Goal: Task Accomplishment & Management: Use online tool/utility

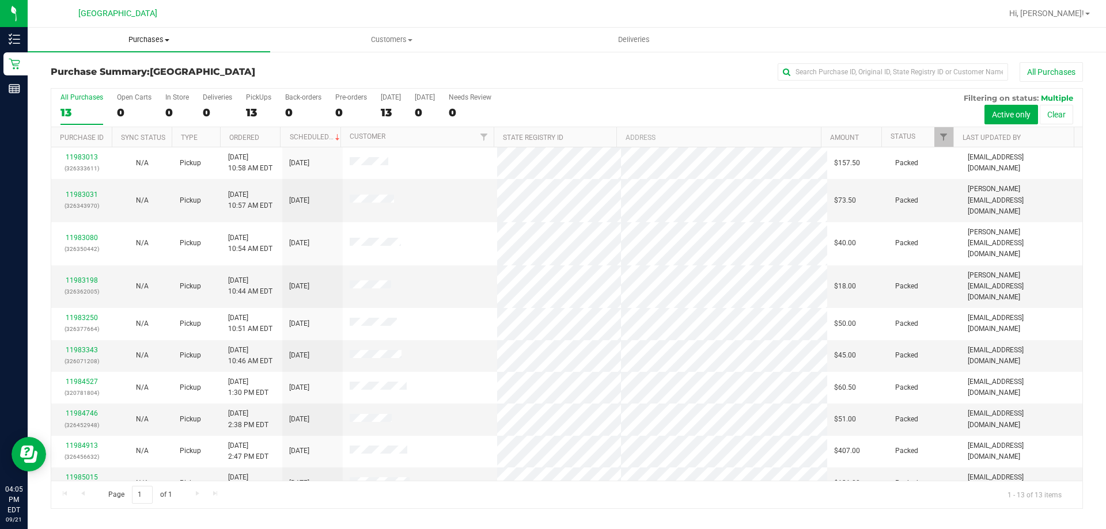
click at [158, 40] on span "Purchases" at bounding box center [149, 40] width 242 height 10
click at [158, 82] on li "Fulfillment" at bounding box center [149, 84] width 242 height 14
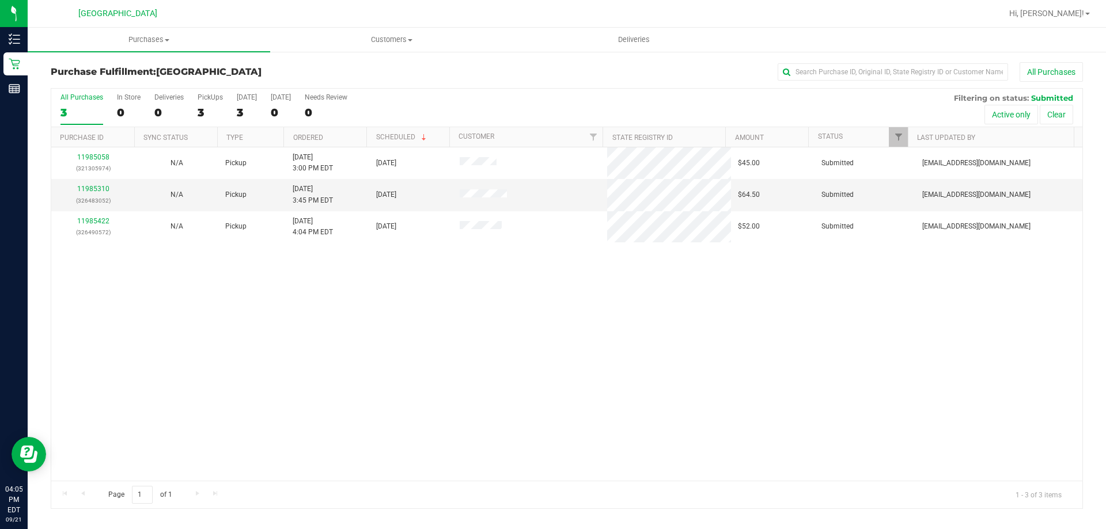
click at [799, 361] on div "11985058 (321305974) N/A Pickup [DATE] 3:00 PM EDT 9/21/2025 $45.00 Submitted […" at bounding box center [566, 313] width 1031 height 333
drag, startPoint x: 202, startPoint y: 412, endPoint x: 167, endPoint y: 402, distance: 35.9
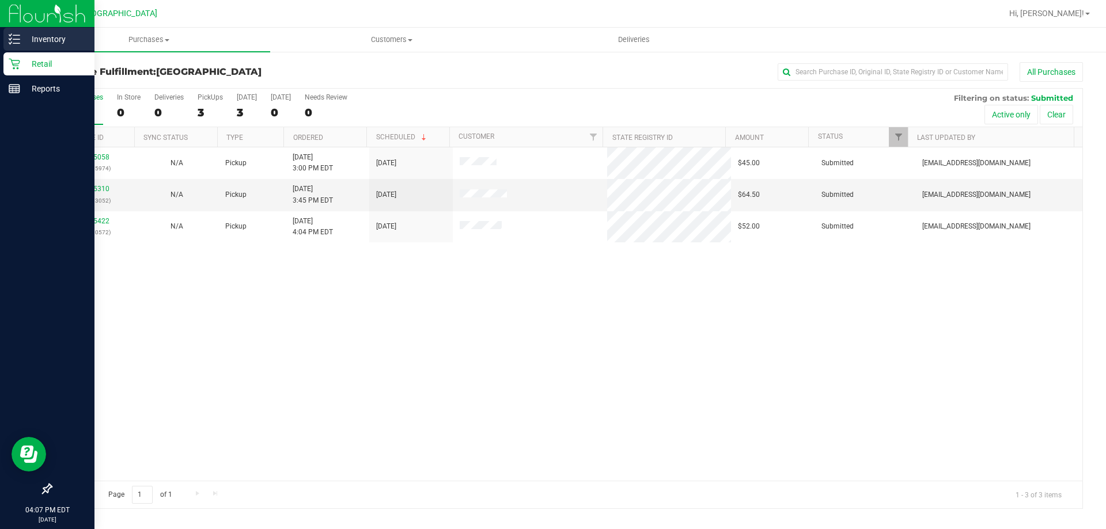
drag, startPoint x: 167, startPoint y: 402, endPoint x: 9, endPoint y: 42, distance: 393.2
click at [9, 42] on icon at bounding box center [15, 39] width 12 height 12
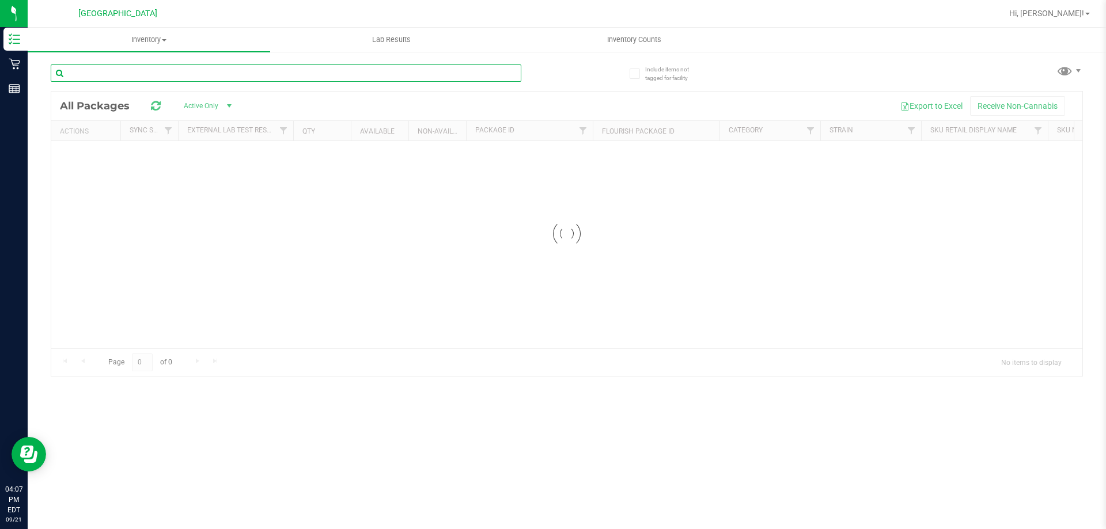
click at [417, 78] on input "text" at bounding box center [286, 73] width 471 height 17
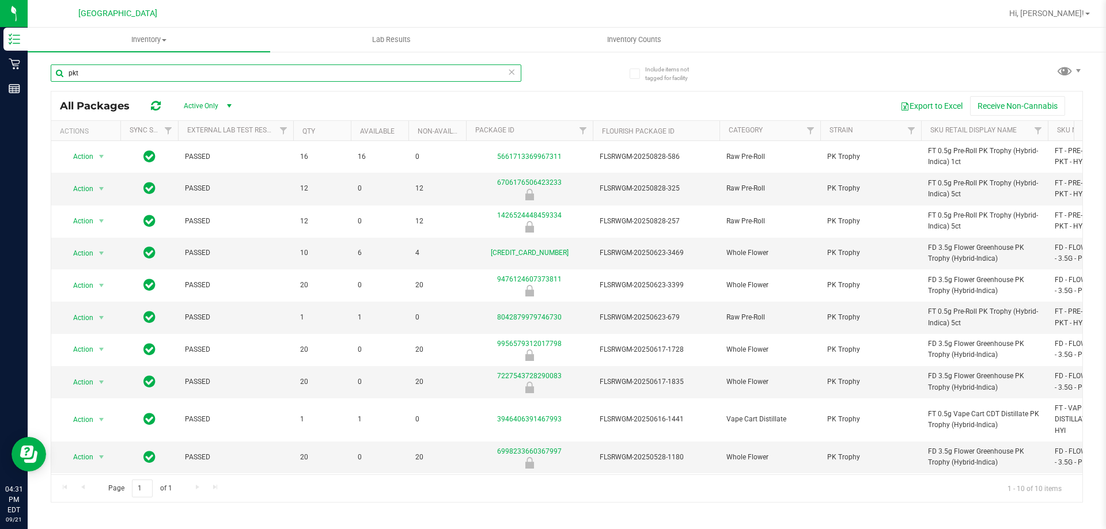
drag, startPoint x: 84, startPoint y: 79, endPoint x: 55, endPoint y: 86, distance: 29.8
click at [55, 86] on div "pkt" at bounding box center [286, 78] width 471 height 26
type input "grinder"
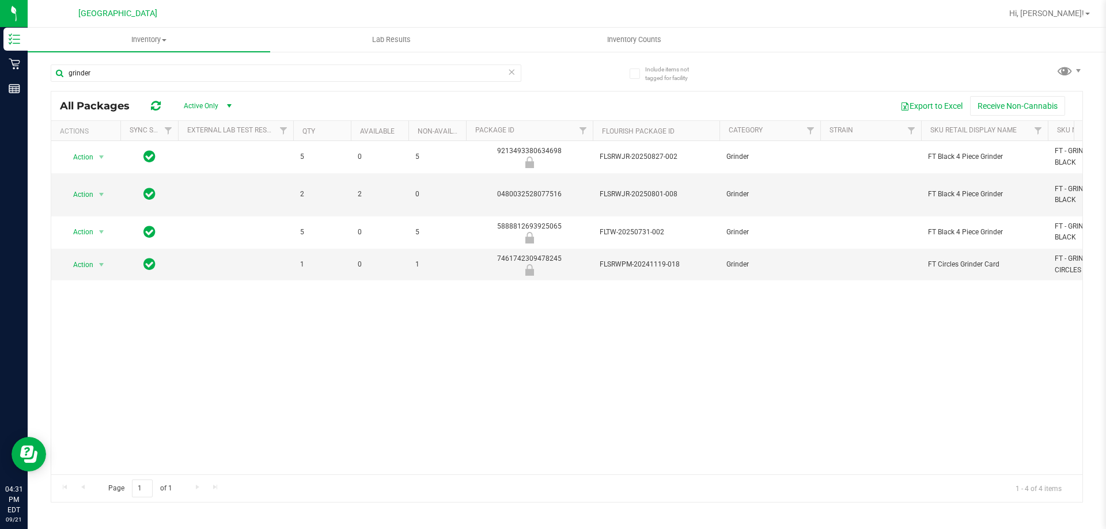
click at [328, 366] on div "Action Action Global inventory Package audit log Print package label Print prod…" at bounding box center [566, 307] width 1031 height 333
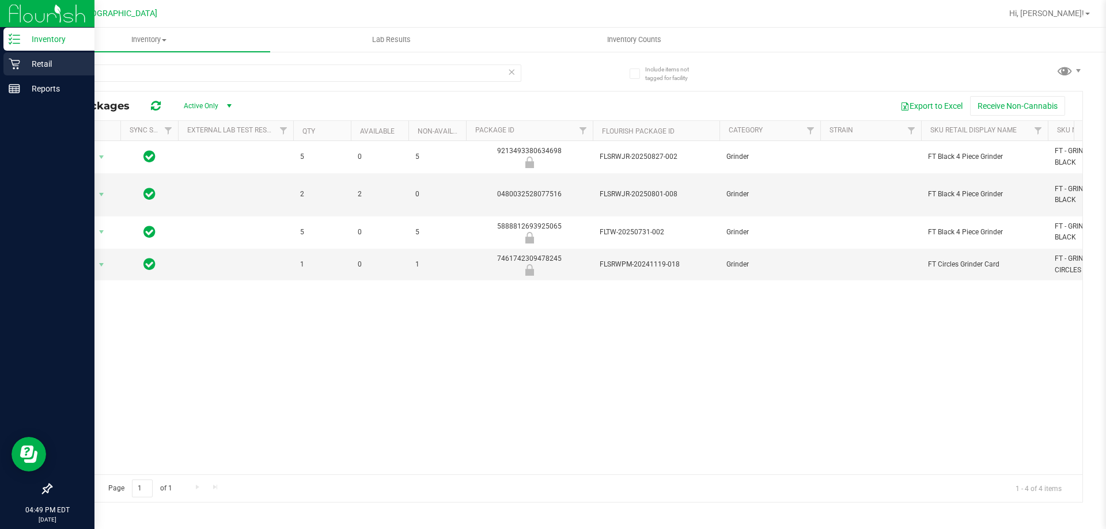
click at [21, 60] on p "Retail" at bounding box center [54, 64] width 69 height 14
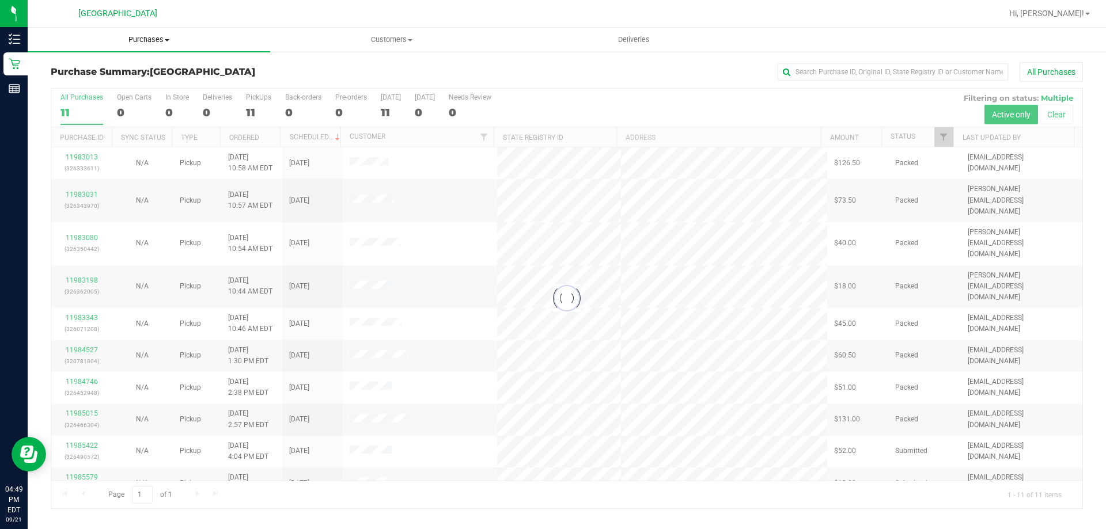
click at [135, 39] on span "Purchases" at bounding box center [149, 40] width 242 height 10
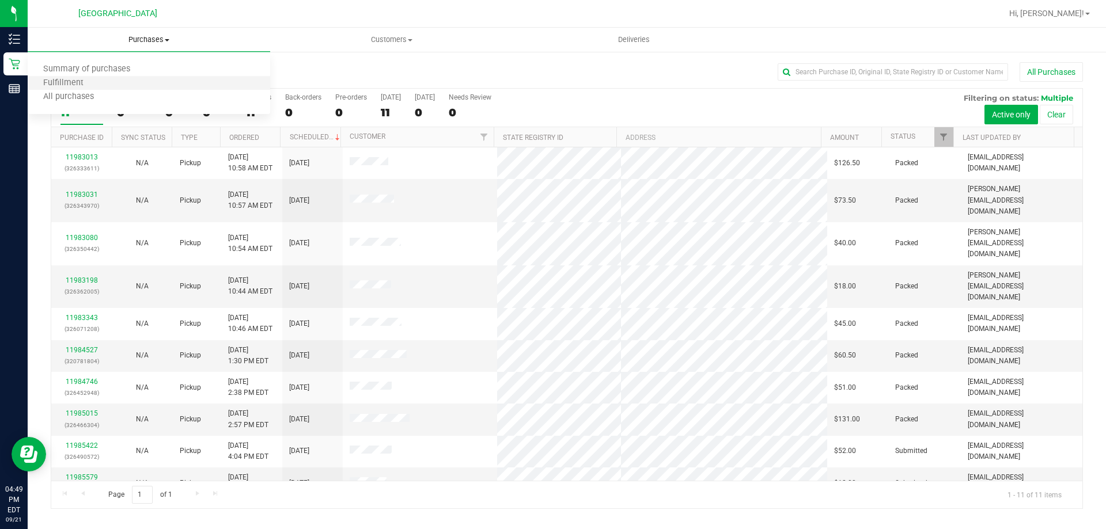
click at [113, 79] on li "Fulfillment" at bounding box center [149, 84] width 242 height 14
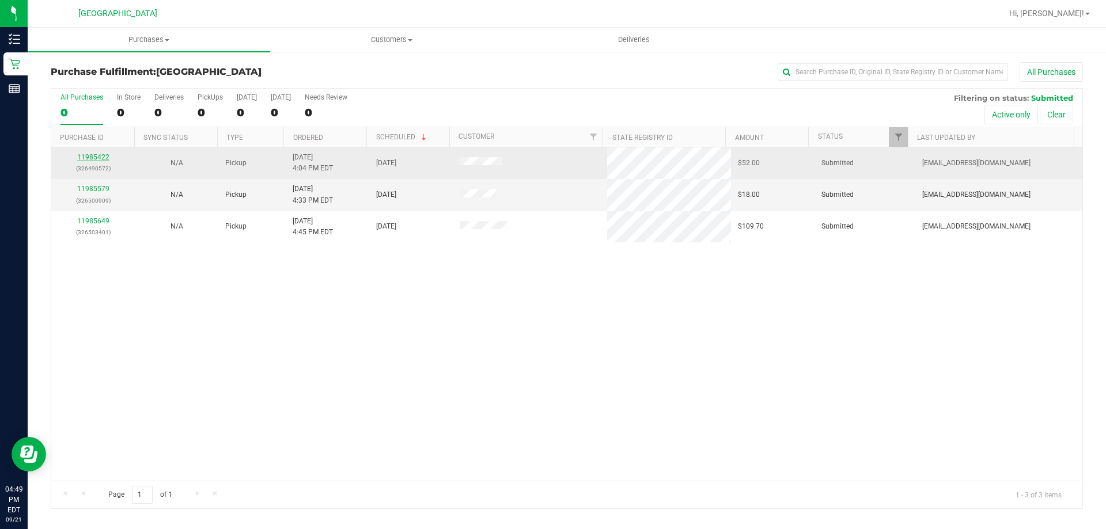
click at [105, 158] on link "11985422" at bounding box center [93, 157] width 32 height 8
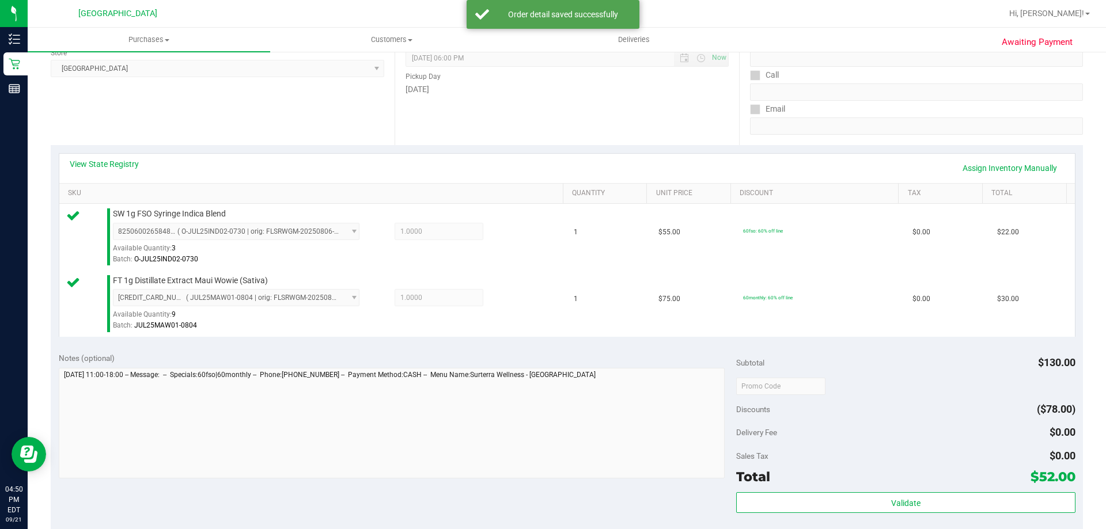
scroll to position [346, 0]
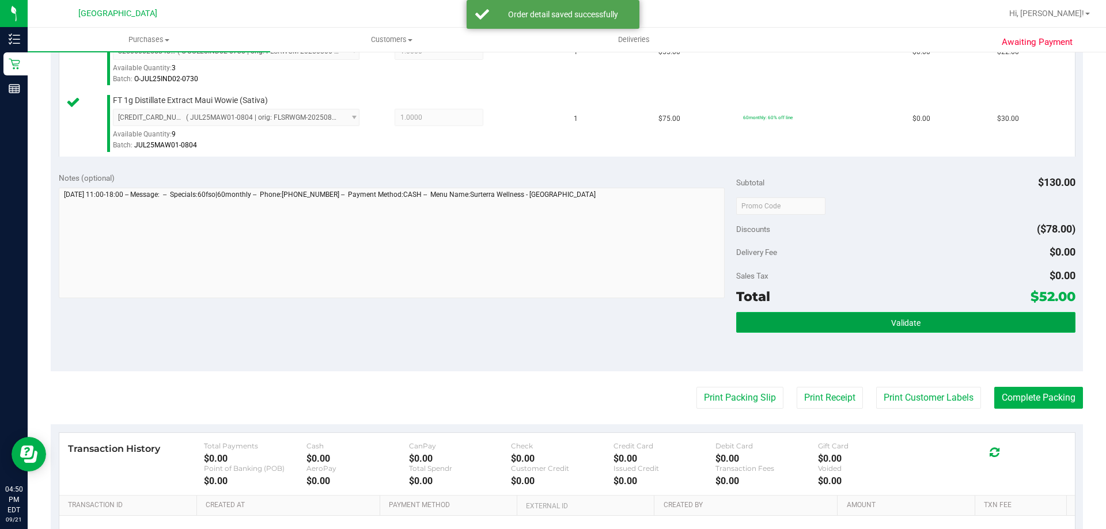
click at [885, 315] on button "Validate" at bounding box center [905, 322] width 339 height 21
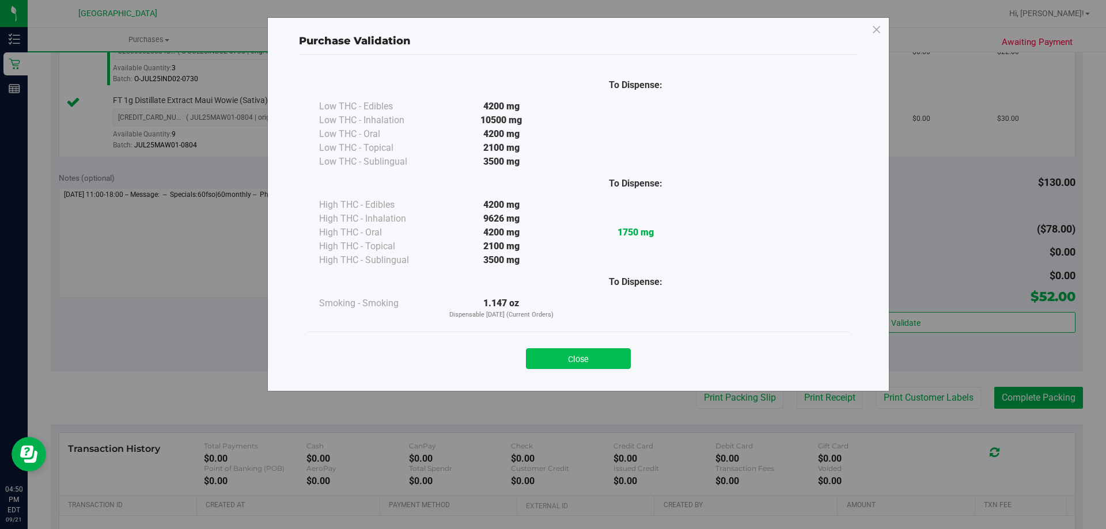
click at [612, 353] on button "Close" at bounding box center [578, 358] width 105 height 21
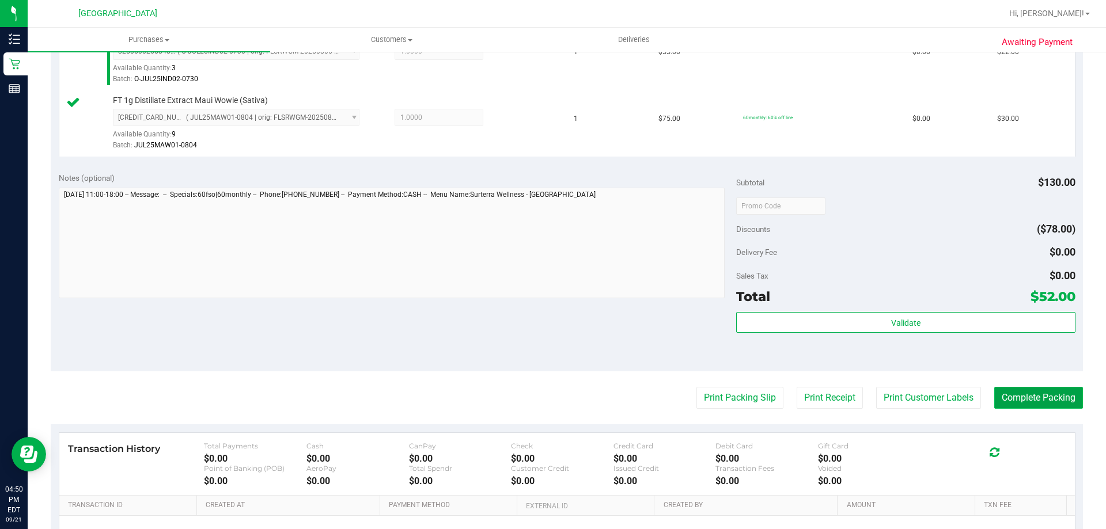
click at [1023, 399] on button "Complete Packing" at bounding box center [1038, 398] width 89 height 22
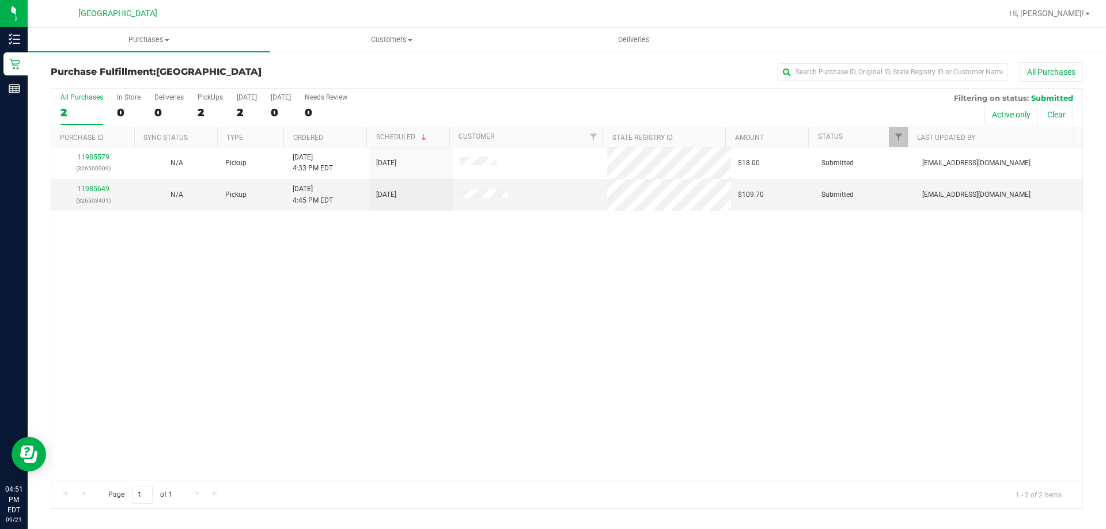
click at [492, 293] on div "11985579 (326500909) N/A Pickup [DATE] 4:33 PM EDT 9/21/2025 $18.00 Submitted […" at bounding box center [566, 313] width 1031 height 333
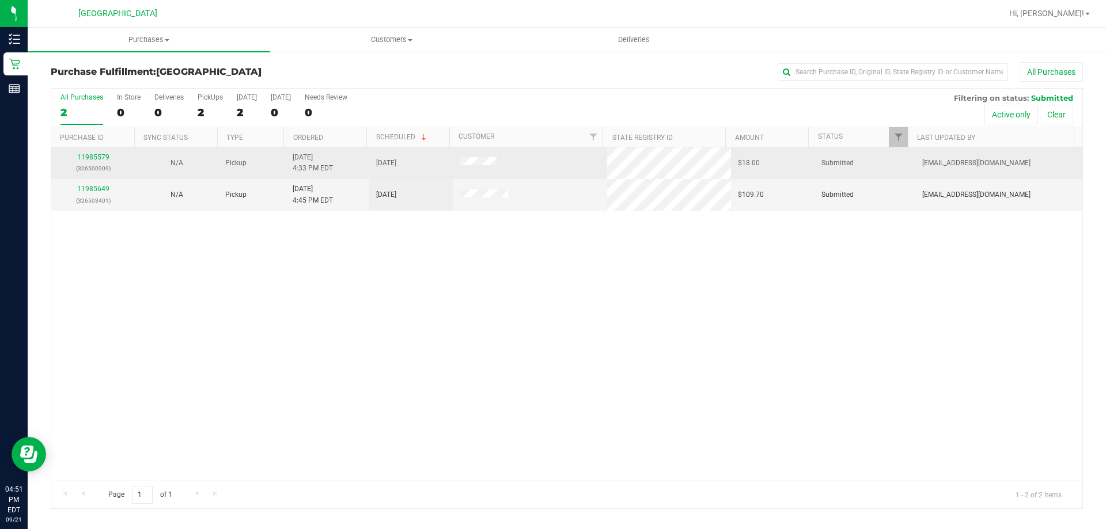
click at [98, 153] on div "11985579 (326500909)" at bounding box center [93, 163] width 70 height 22
click at [88, 159] on link "11985579" at bounding box center [93, 157] width 32 height 8
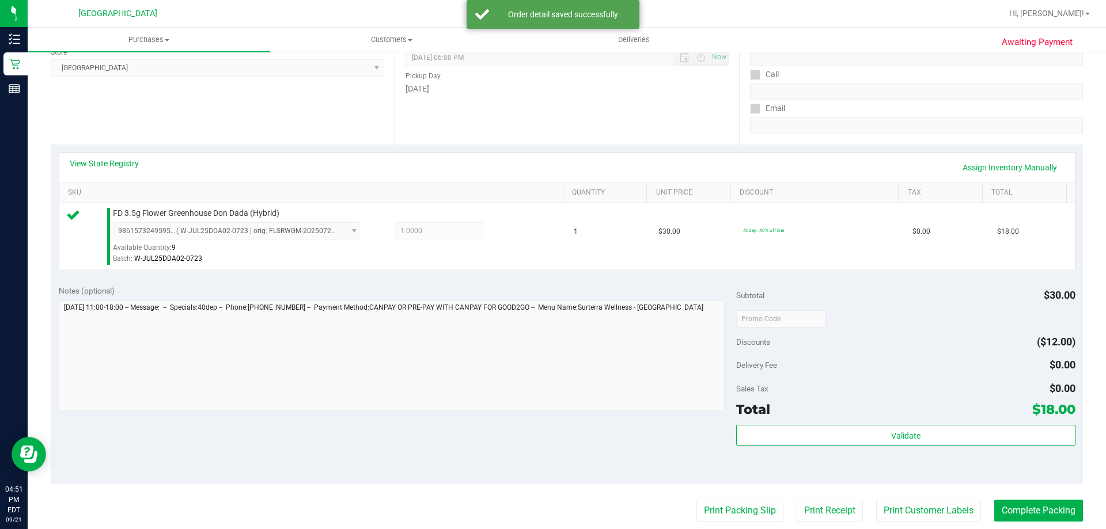
scroll to position [288, 0]
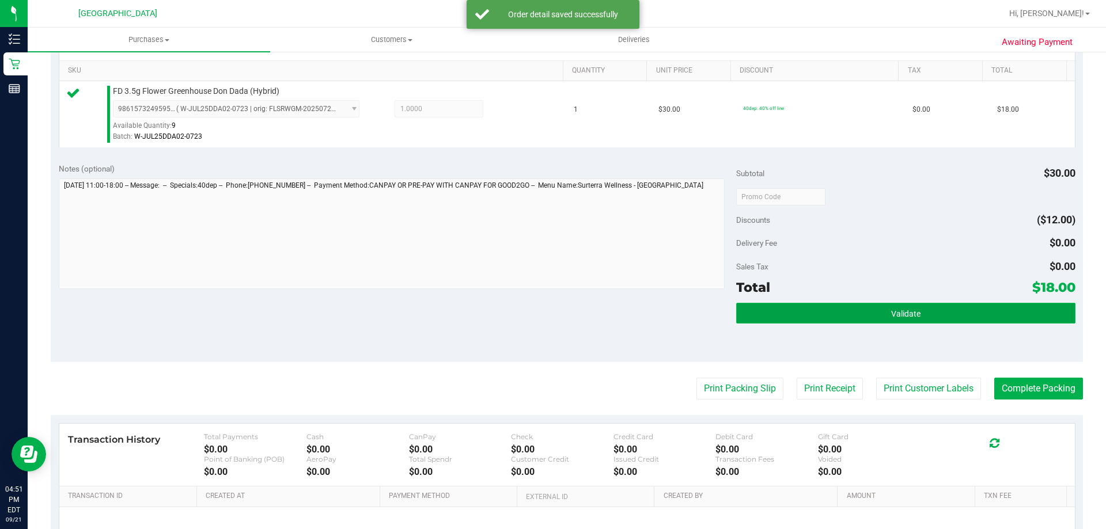
click at [829, 313] on button "Validate" at bounding box center [905, 313] width 339 height 21
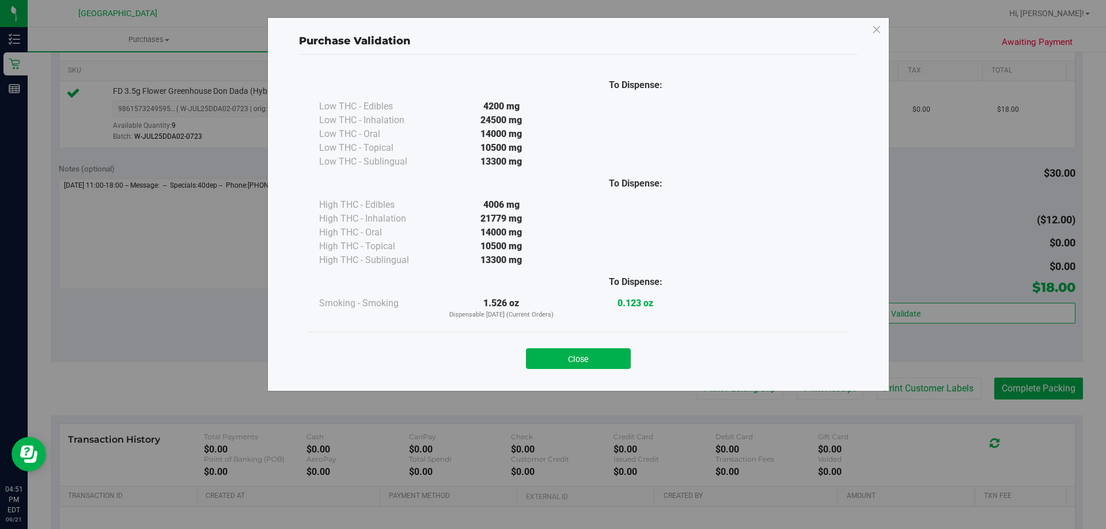
click at [603, 343] on div "Close" at bounding box center [578, 355] width 524 height 29
click at [604, 349] on button "Close" at bounding box center [578, 358] width 105 height 21
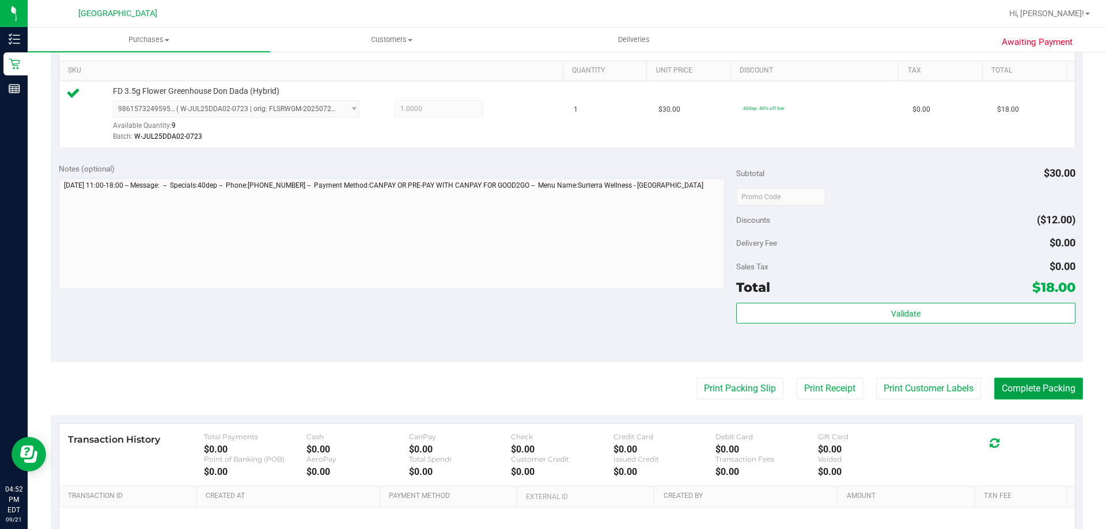
click at [1038, 389] on button "Complete Packing" at bounding box center [1038, 389] width 89 height 22
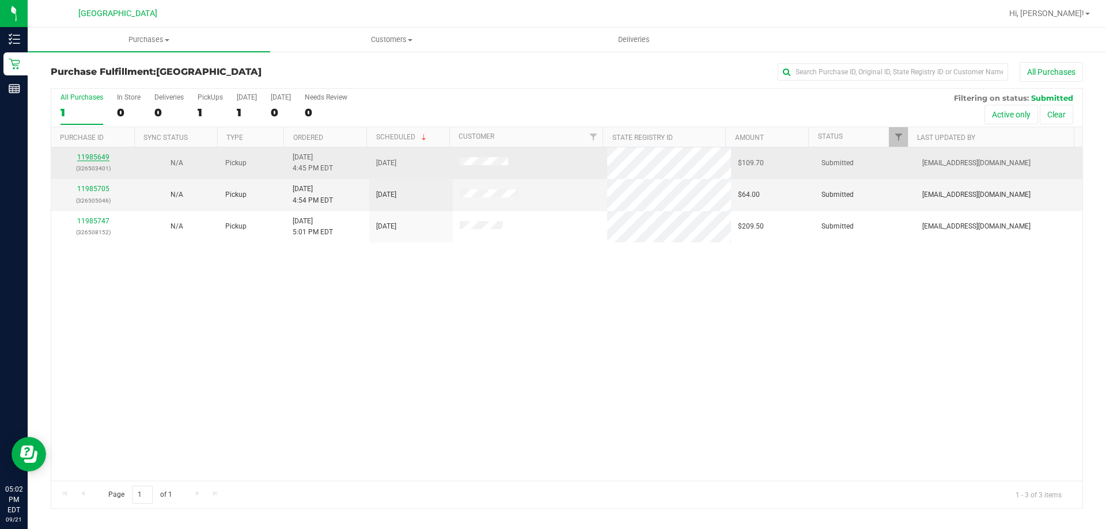
click at [103, 155] on link "11985649" at bounding box center [93, 157] width 32 height 8
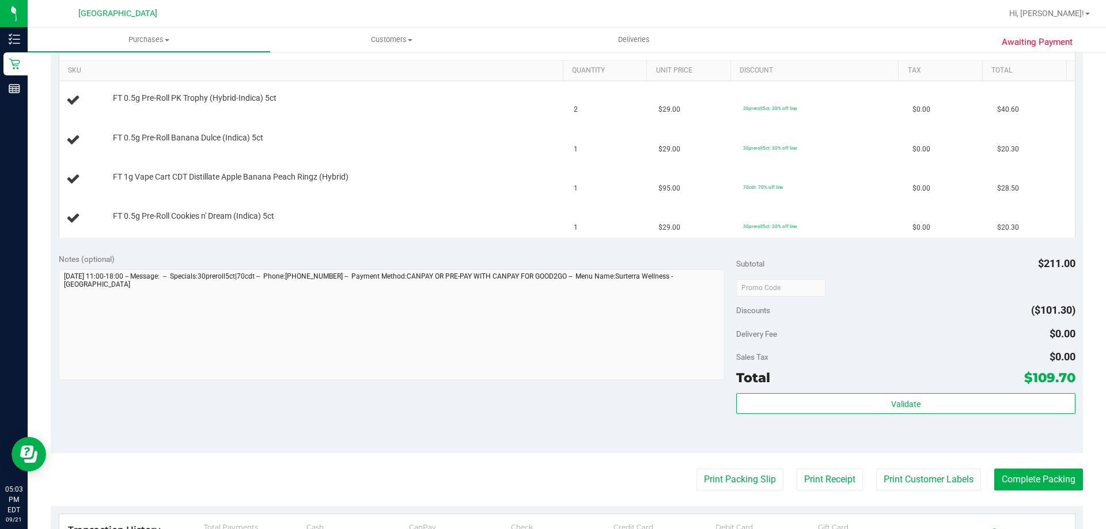
scroll to position [230, 0]
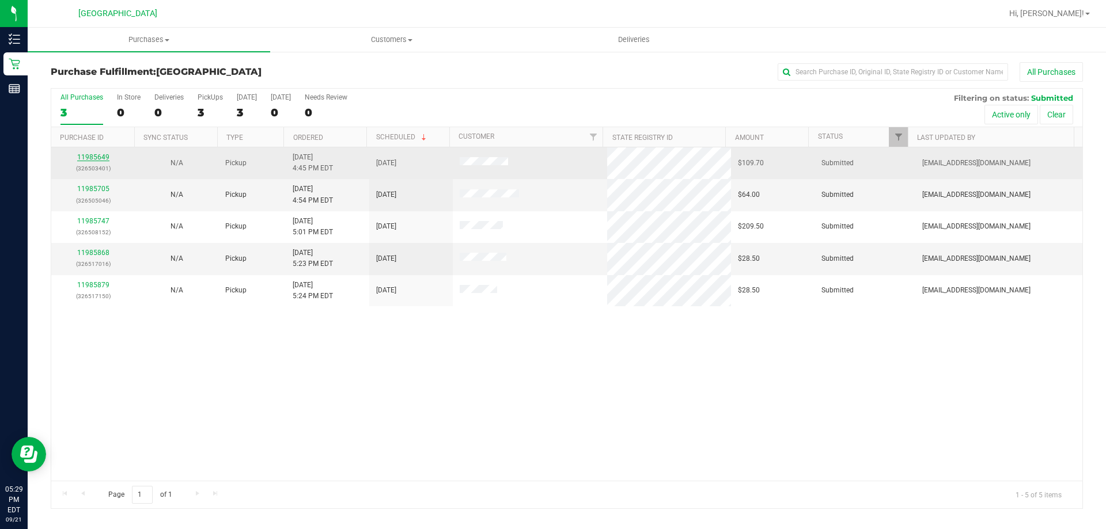
click at [100, 158] on link "11985649" at bounding box center [93, 157] width 32 height 8
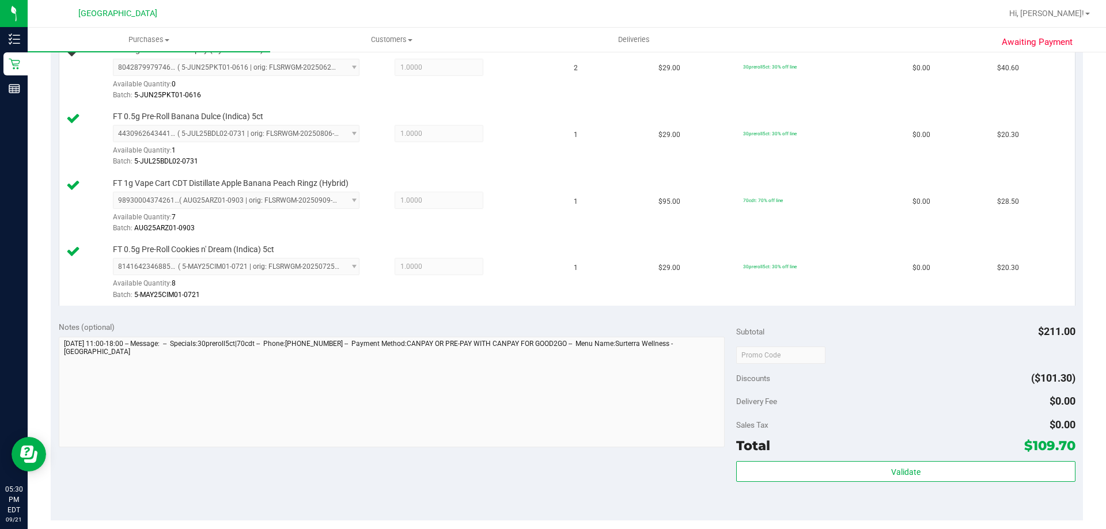
scroll to position [576, 0]
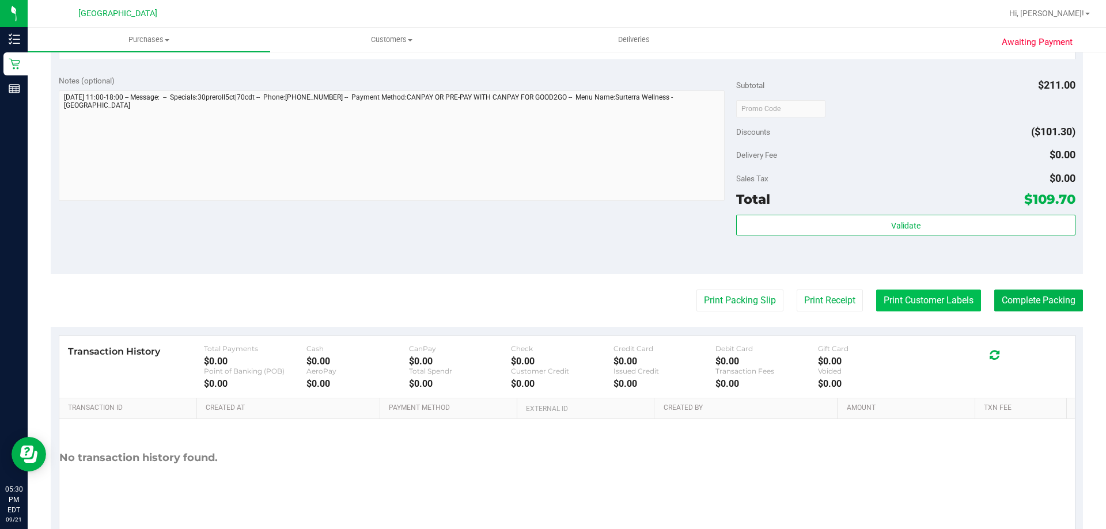
click at [925, 297] on button "Print Customer Labels" at bounding box center [928, 301] width 105 height 22
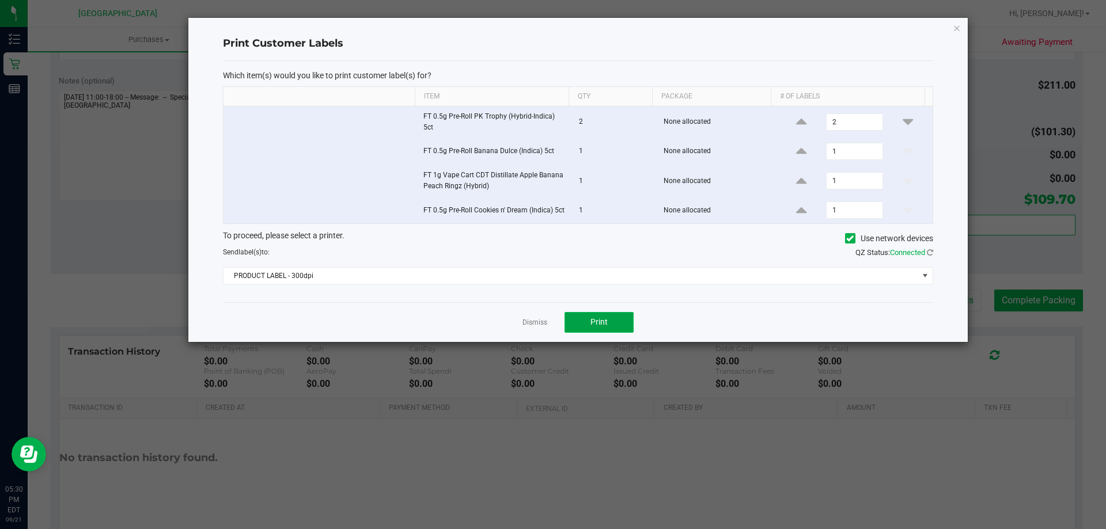
click at [594, 324] on span "Print" at bounding box center [598, 321] width 17 height 9
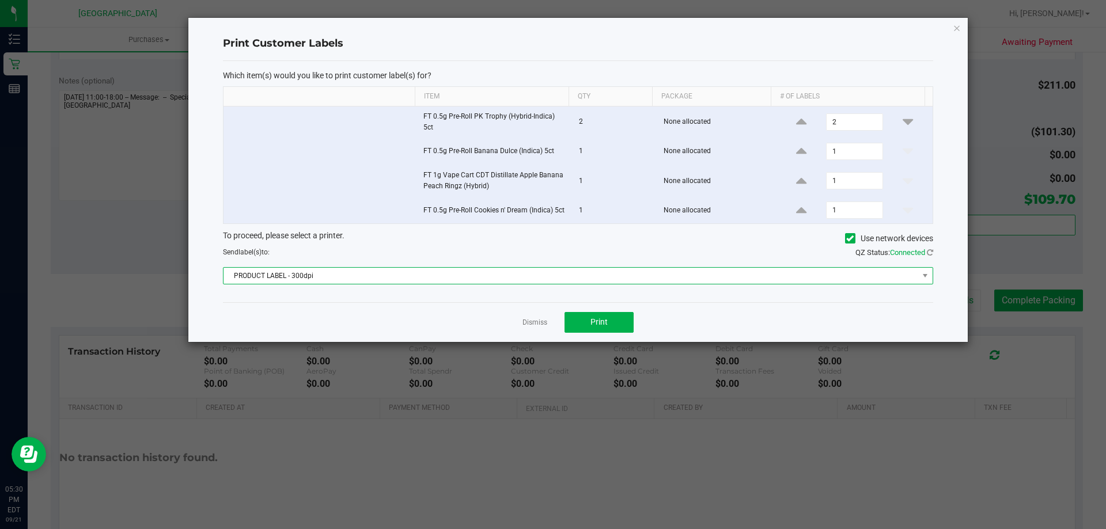
click at [590, 274] on span "PRODUCT LABEL - 300dpi" at bounding box center [570, 276] width 695 height 16
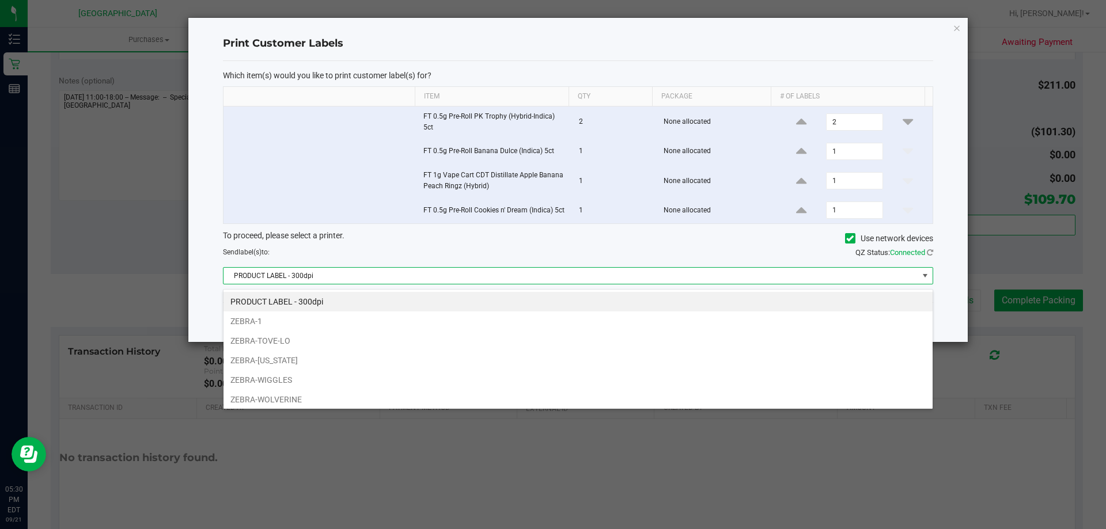
scroll to position [17, 710]
click at [359, 396] on li "ZEBRA-WOLVERINE" at bounding box center [577, 400] width 709 height 20
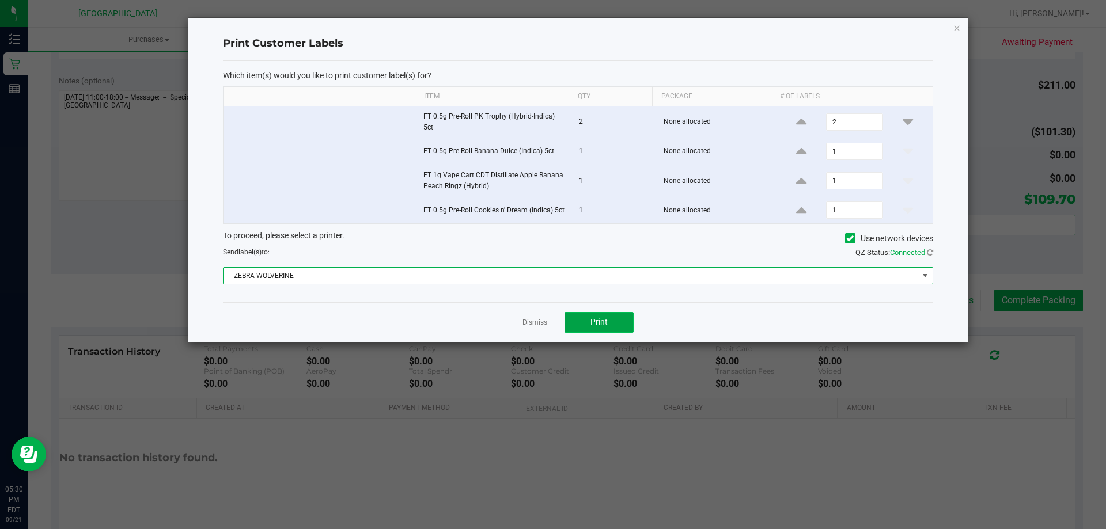
click at [609, 333] on button "Print" at bounding box center [598, 322] width 69 height 21
click at [502, 283] on span "ZEBRA-WOLVERINE" at bounding box center [570, 276] width 695 height 16
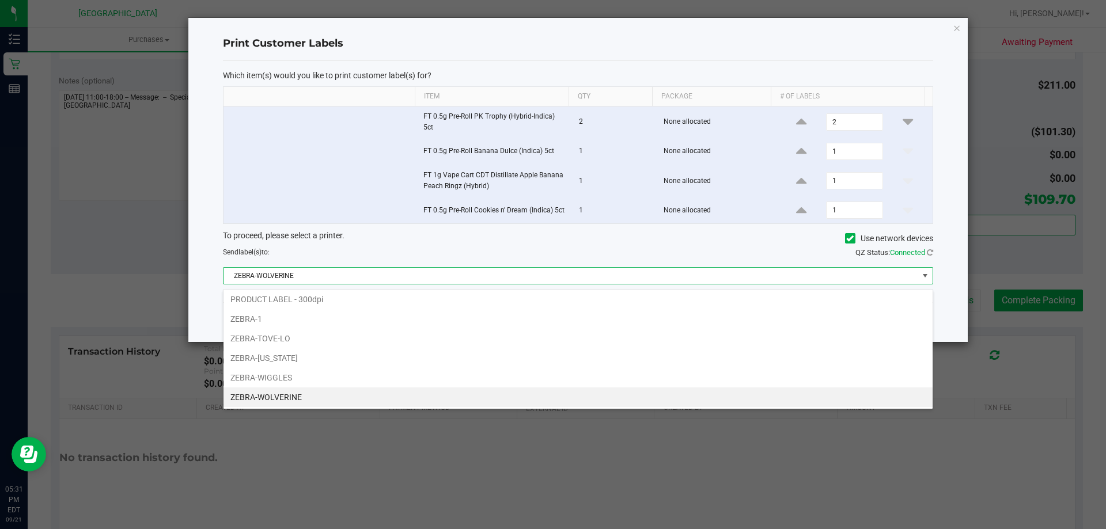
click at [313, 399] on li "ZEBRA-WOLVERINE" at bounding box center [577, 398] width 709 height 20
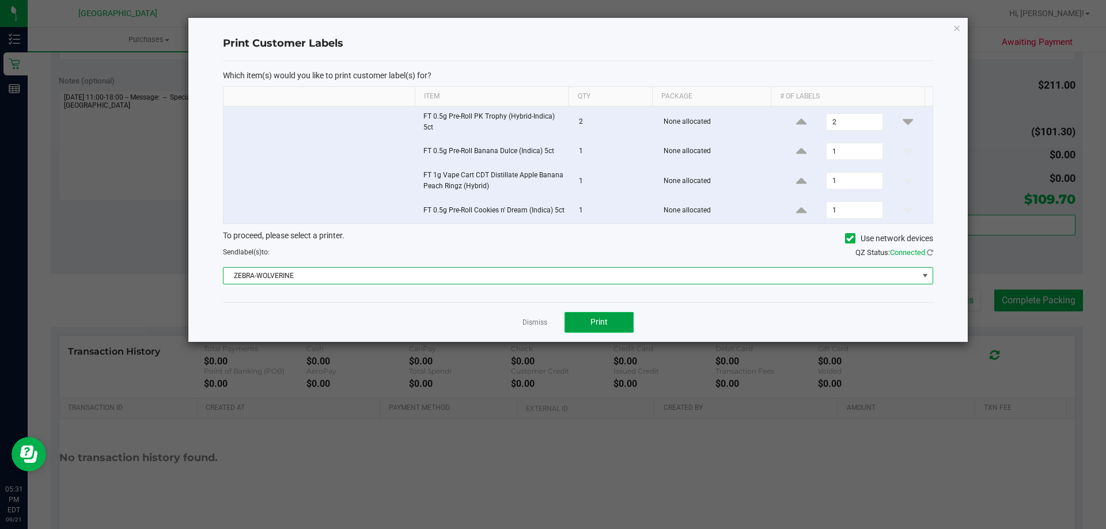
click at [580, 323] on button "Print" at bounding box center [598, 322] width 69 height 21
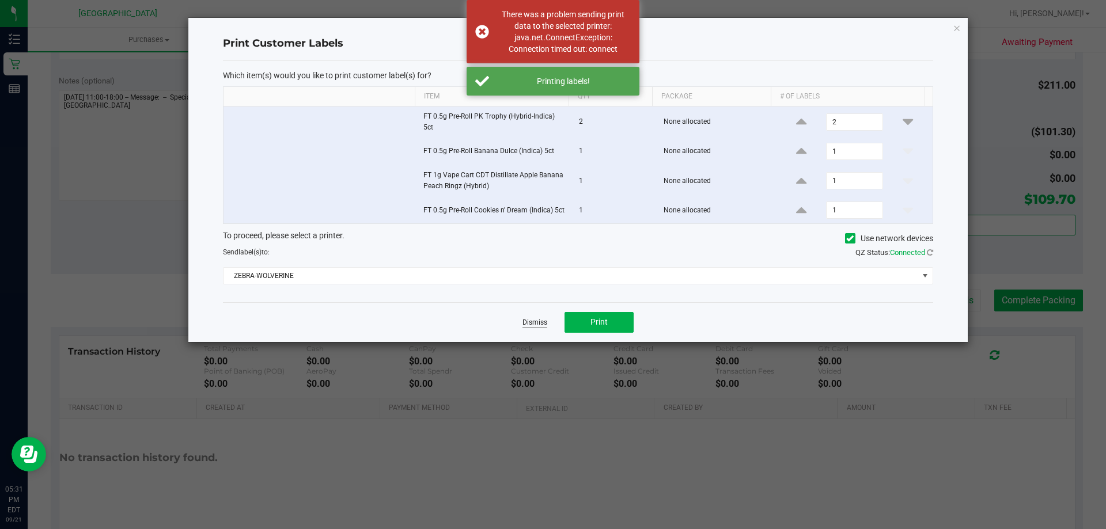
click at [533, 328] on link "Dismiss" at bounding box center [534, 323] width 25 height 10
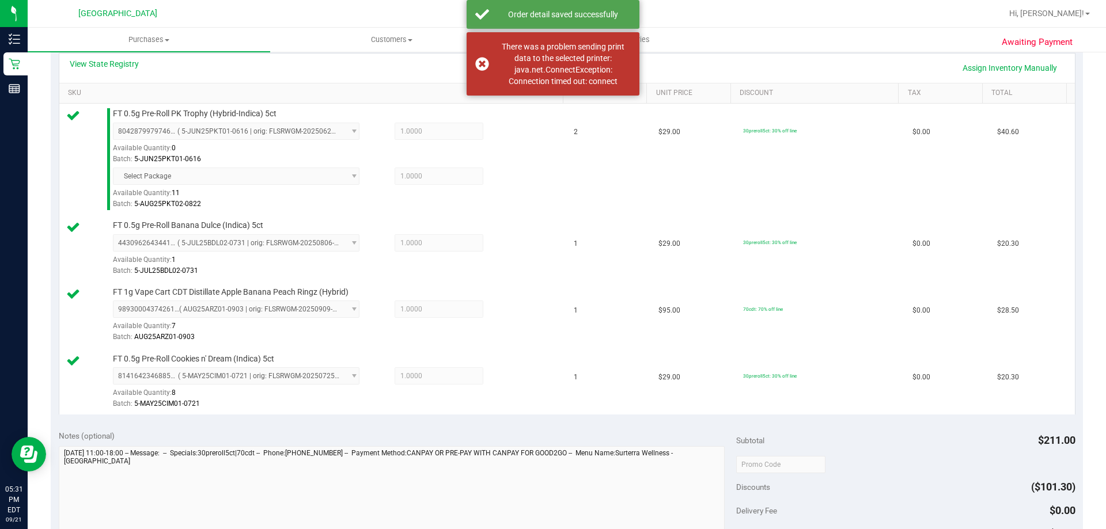
scroll to position [518, 0]
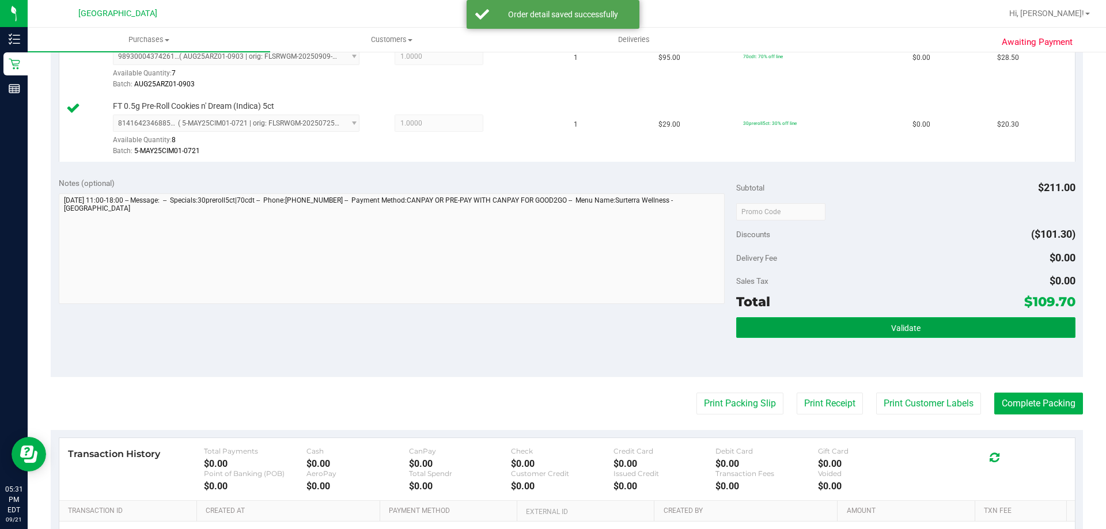
click at [847, 321] on button "Validate" at bounding box center [905, 327] width 339 height 21
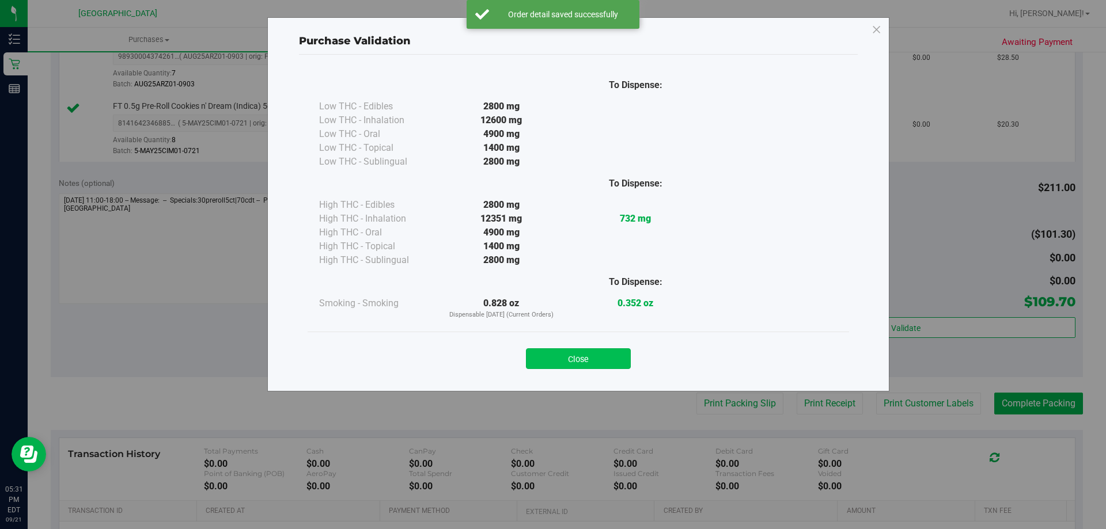
click at [557, 358] on button "Close" at bounding box center [578, 358] width 105 height 21
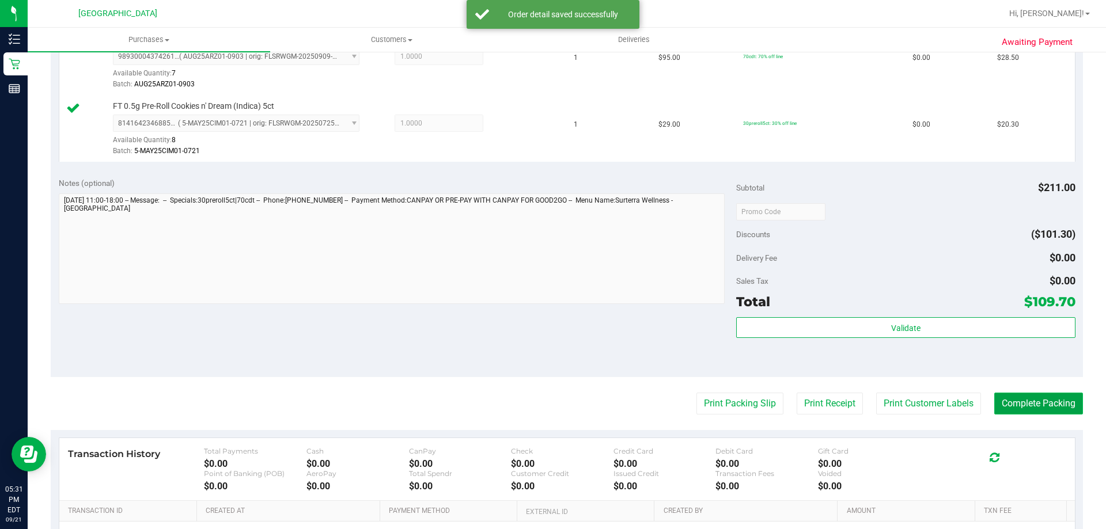
click at [1070, 402] on button "Complete Packing" at bounding box center [1038, 404] width 89 height 22
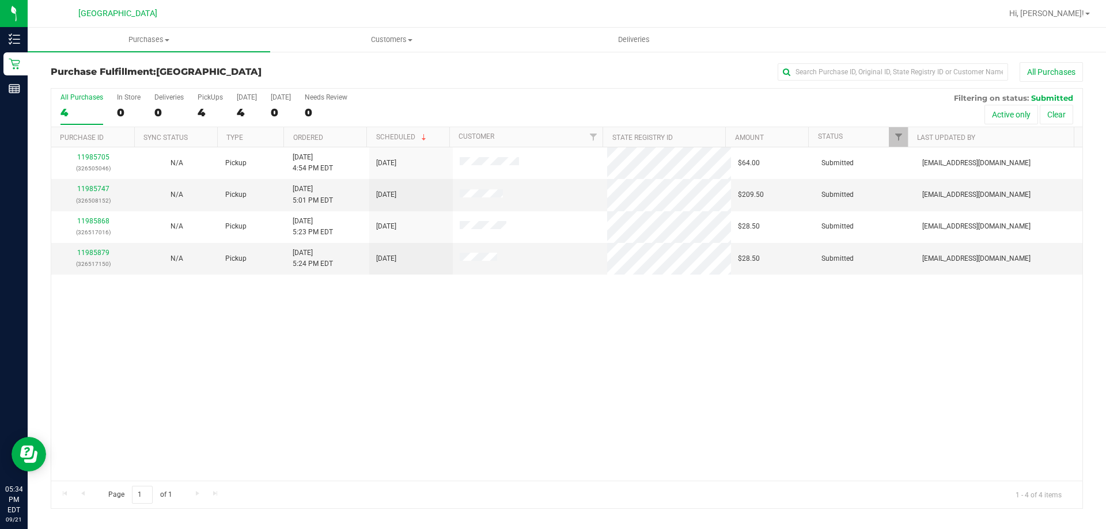
click at [972, 367] on div "11985705 (326505046) N/A Pickup [DATE] 4:54 PM EDT 9/21/2025 $64.00 Submitted […" at bounding box center [566, 313] width 1031 height 333
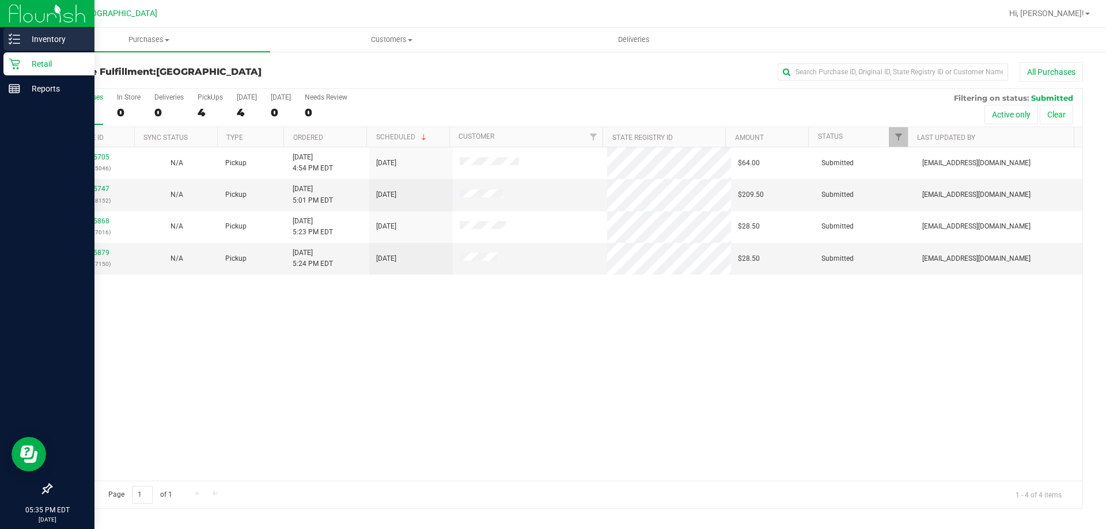
click at [14, 41] on icon at bounding box center [15, 39] width 12 height 12
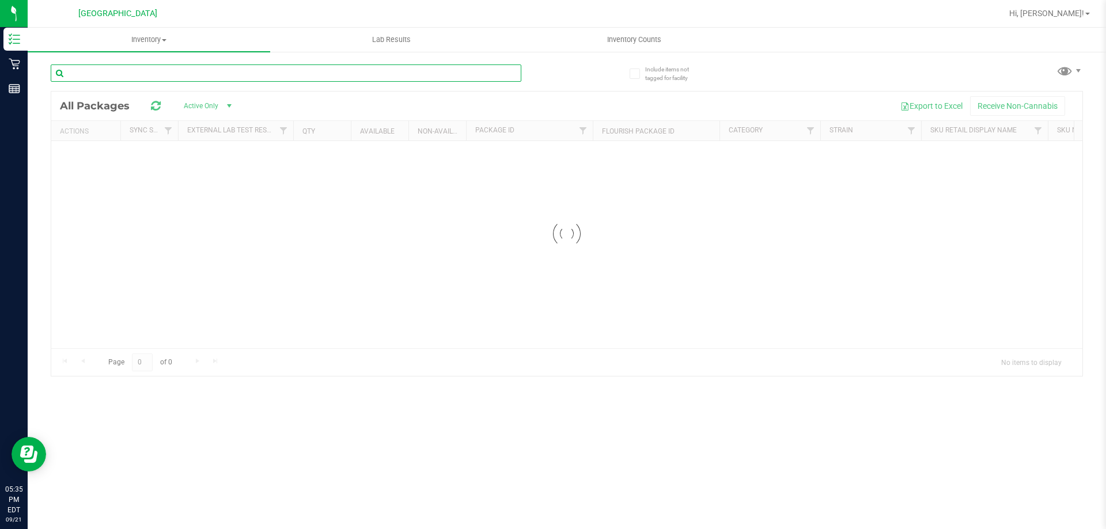
click at [295, 78] on input "text" at bounding box center [286, 73] width 471 height 17
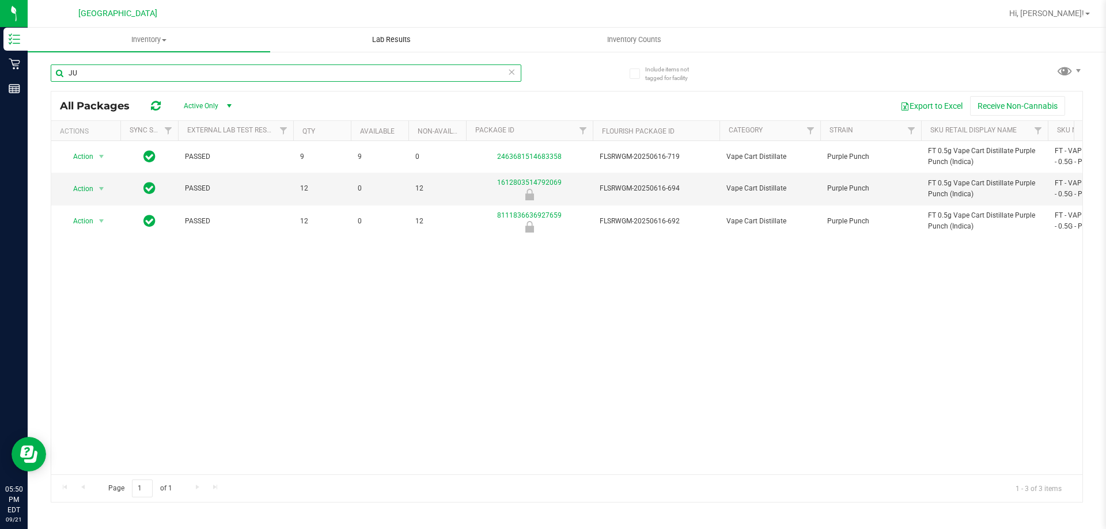
type input "J"
